Goal: Task Accomplishment & Management: Manage account settings

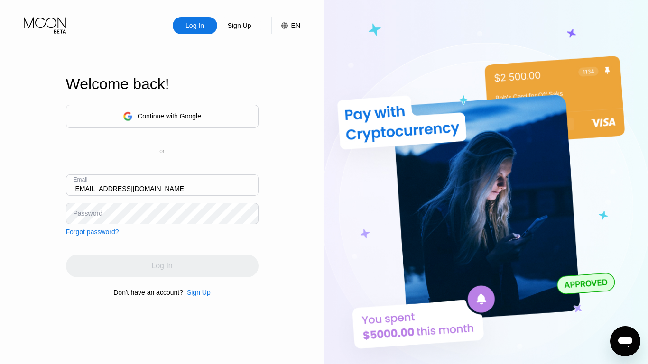
type input "[EMAIL_ADDRESS][DOMAIN_NAME]"
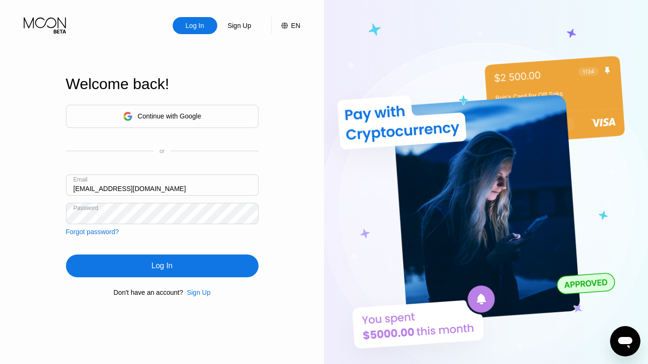
click at [162, 267] on div "Log In" at bounding box center [161, 265] width 21 height 9
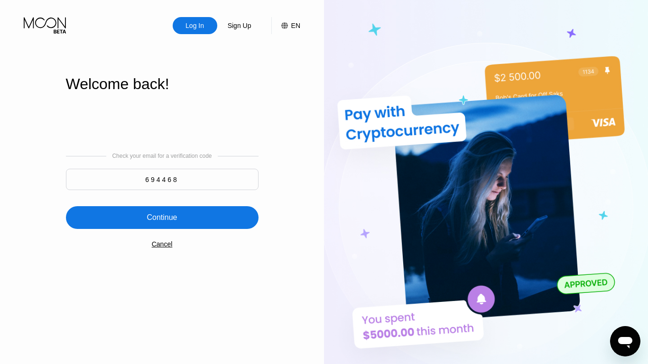
type input "694468"
click at [162, 219] on div "Continue" at bounding box center [162, 217] width 30 height 9
